Goal: Navigation & Orientation: Find specific page/section

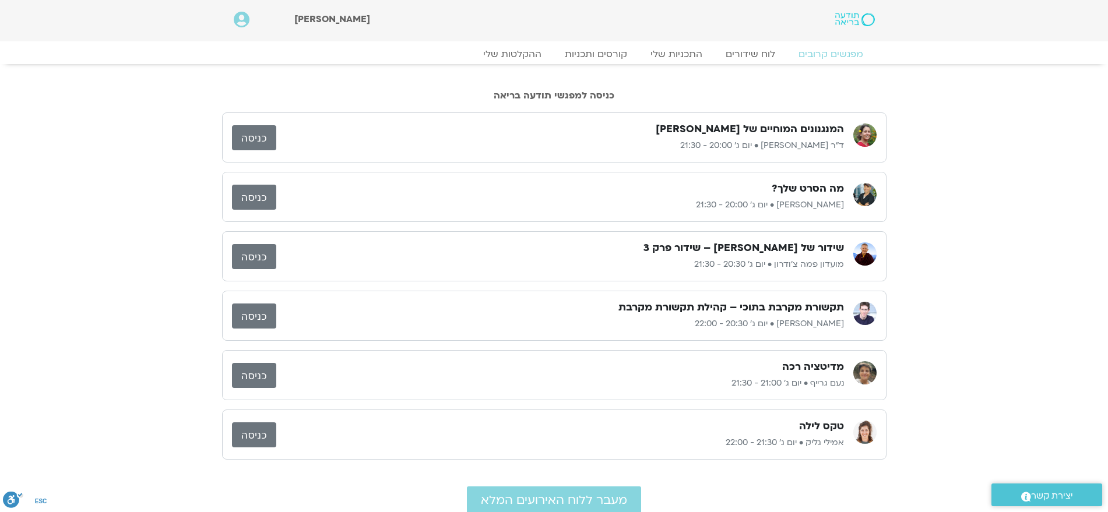
click at [262, 135] on link "כניסה" at bounding box center [254, 137] width 44 height 25
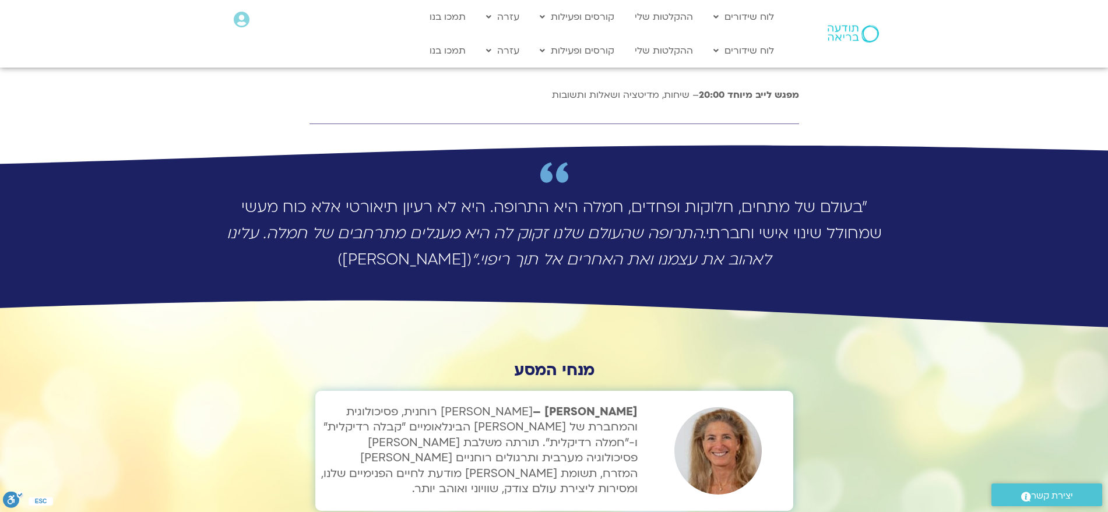
scroll to position [3156, 0]
